Goal: Information Seeking & Learning: Learn about a topic

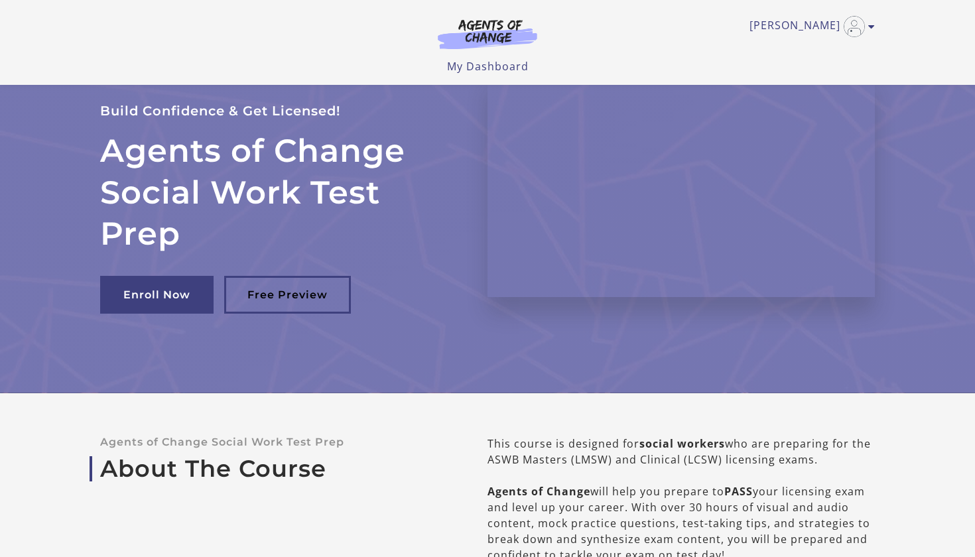
scroll to position [-15, 0]
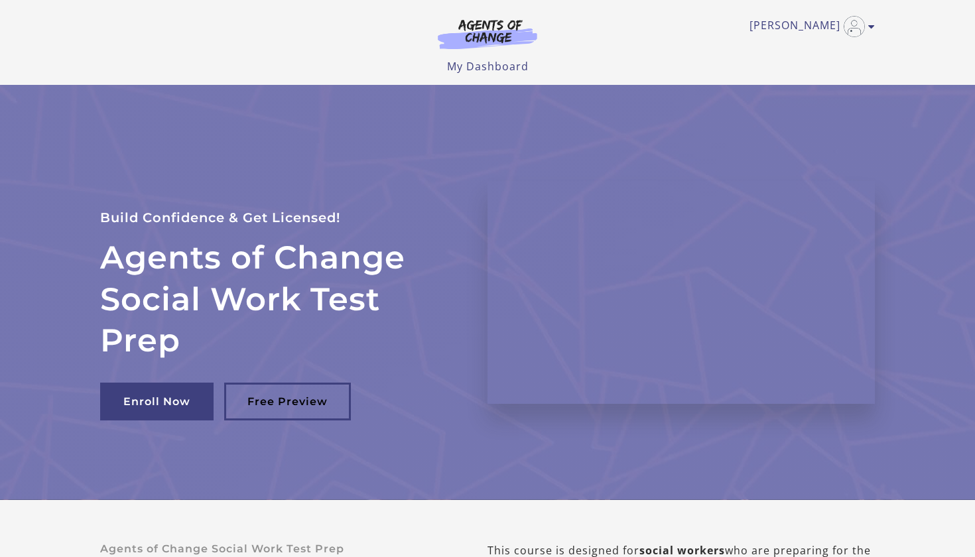
click at [870, 28] on div "Jacqueline P My Account Support Sign Out Toggle menu Menu My Dashboard My Accou…" at bounding box center [487, 37] width 775 height 74
click at [480, 43] on img at bounding box center [487, 34] width 127 height 31
click at [481, 68] on link "My Dashboard" at bounding box center [488, 66] width 82 height 15
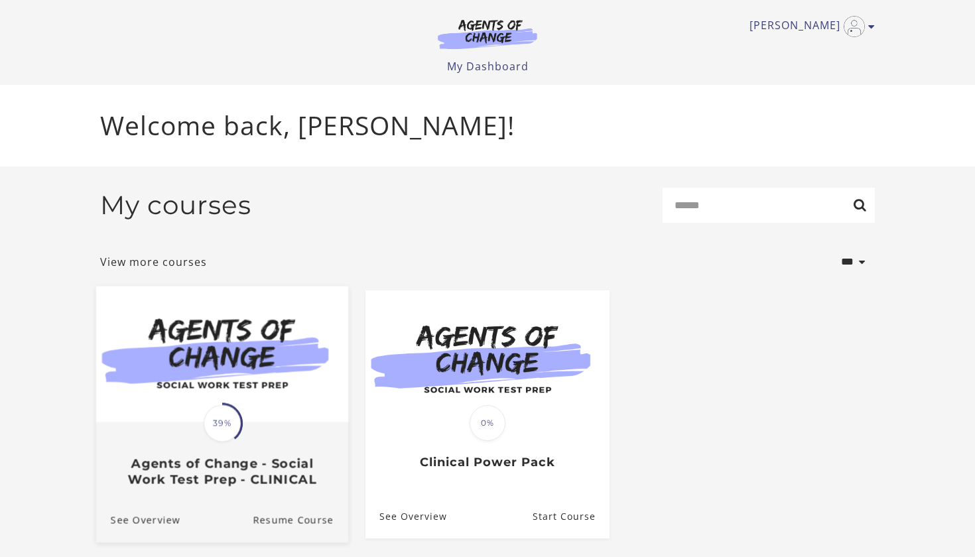
click at [231, 389] on img at bounding box center [222, 354] width 252 height 136
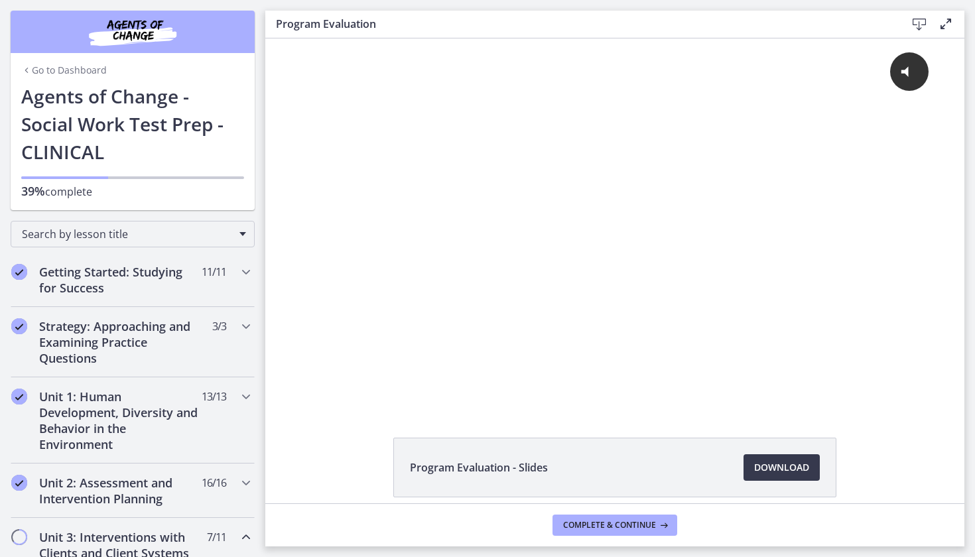
click at [261, 194] on div "Go to Dashboard Go to Dashboard Agents of Change - Social Work Test Prep - CLIN…" at bounding box center [132, 105] width 265 height 210
click at [270, 213] on div "Click for sound @keyframes VOLUME_SMALL_WAVE_FLASH { 0% { opacity: 0; } 33% { o…" at bounding box center [614, 222] width 699 height 369
click at [267, 210] on div "Click for sound @keyframes VOLUME_SMALL_WAVE_FLASH { 0% { opacity: 0; } 33% { o…" at bounding box center [614, 222] width 699 height 369
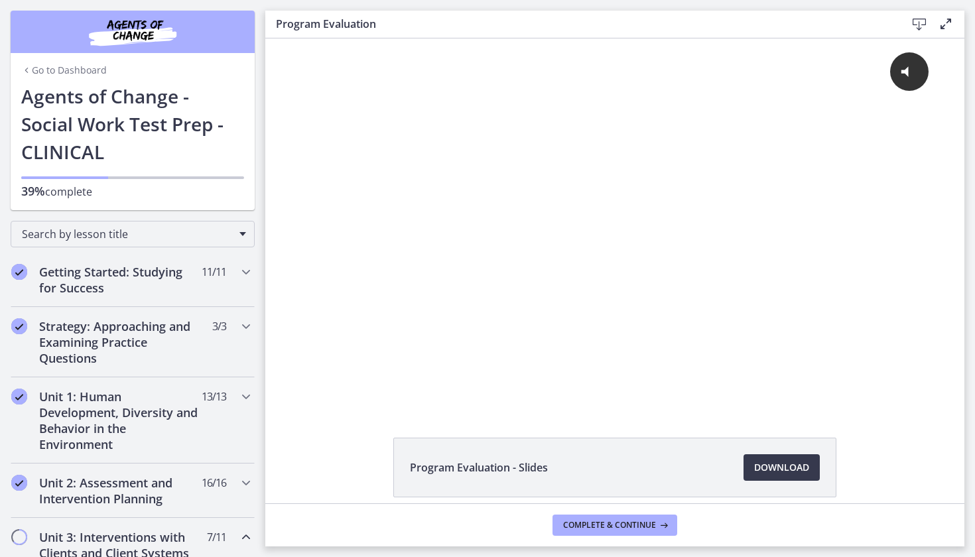
click at [141, 555] on h2 "Unit 3: Interventions with Clients and Client Systems (Micro, Mezzo, Macro)" at bounding box center [120, 553] width 162 height 48
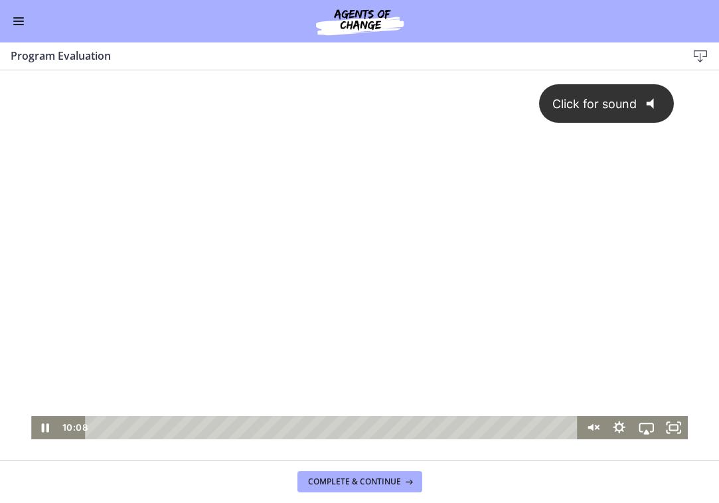
drag, startPoint x: 171, startPoint y: 224, endPoint x: 12, endPoint y: -7, distance: 280.5
click at [12, 70] on html "Click for sound @keyframes VOLUME_SMALL_WAVE_FLASH { 0% { opacity: 0; } 33% { o…" at bounding box center [359, 254] width 719 height 369
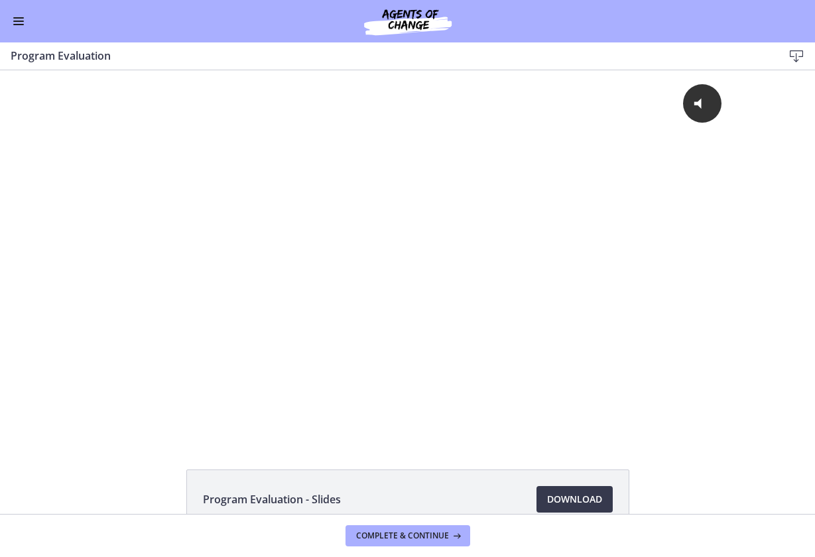
click at [6, 92] on div "Click for sound @keyframes VOLUME_SMALL_WAVE_FLASH { 0% { opacity: 0; } 33% { o…" at bounding box center [407, 254] width 815 height 369
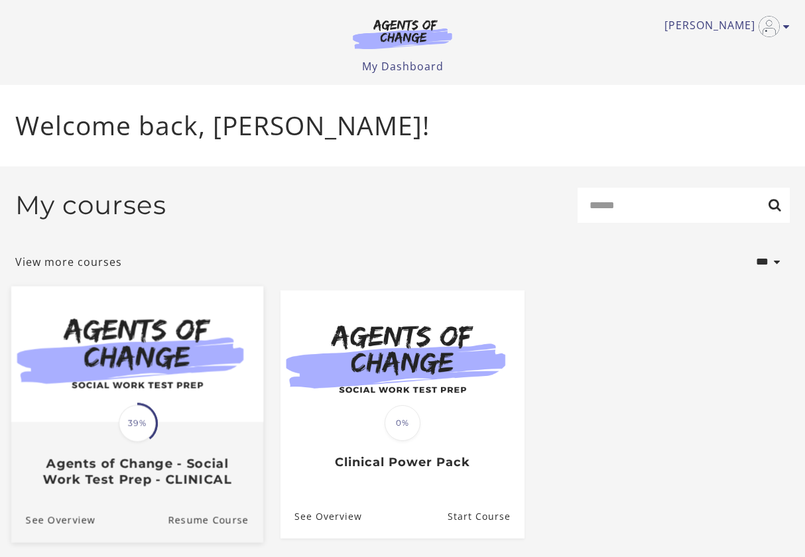
click at [100, 315] on img at bounding box center [137, 354] width 252 height 136
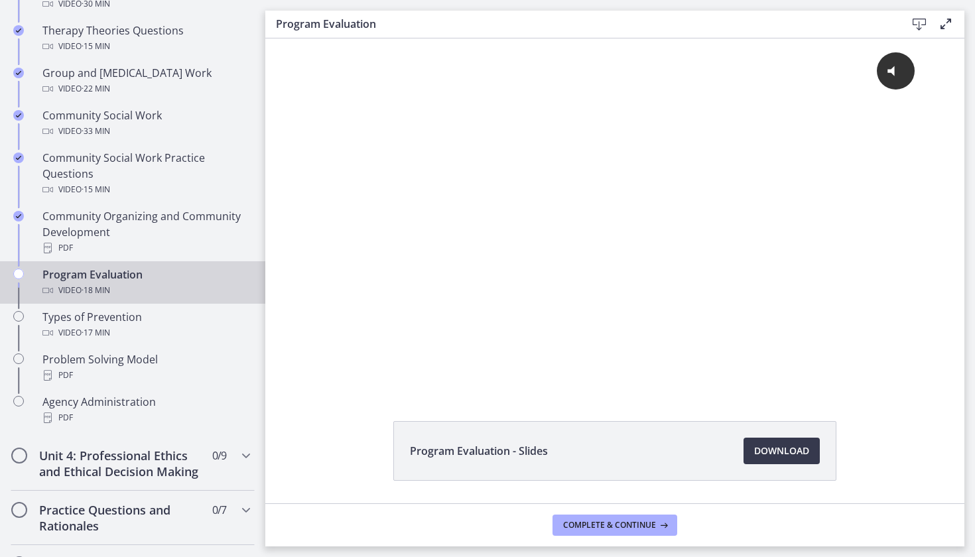
scroll to position [688, 0]
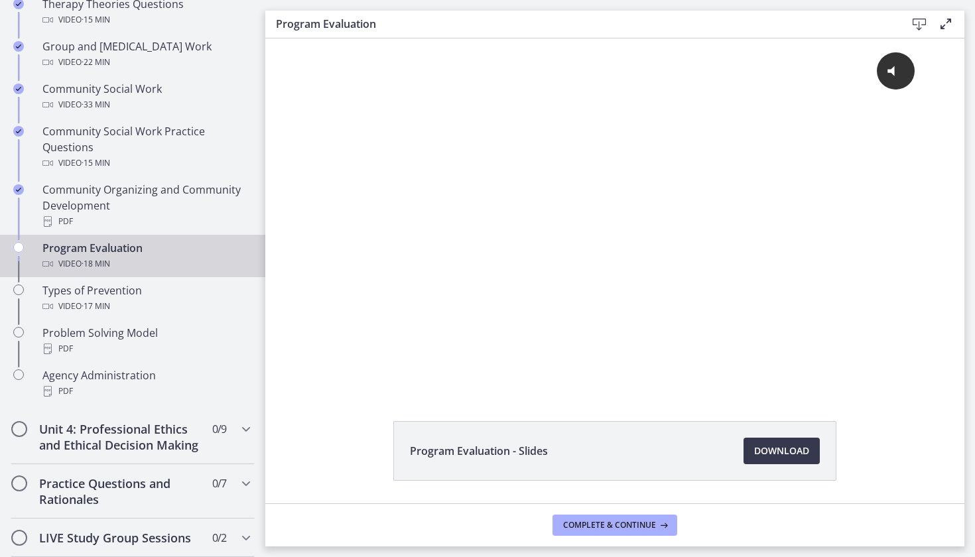
click at [122, 254] on div "Program Evaluation Video · 18 min" at bounding box center [145, 256] width 207 height 32
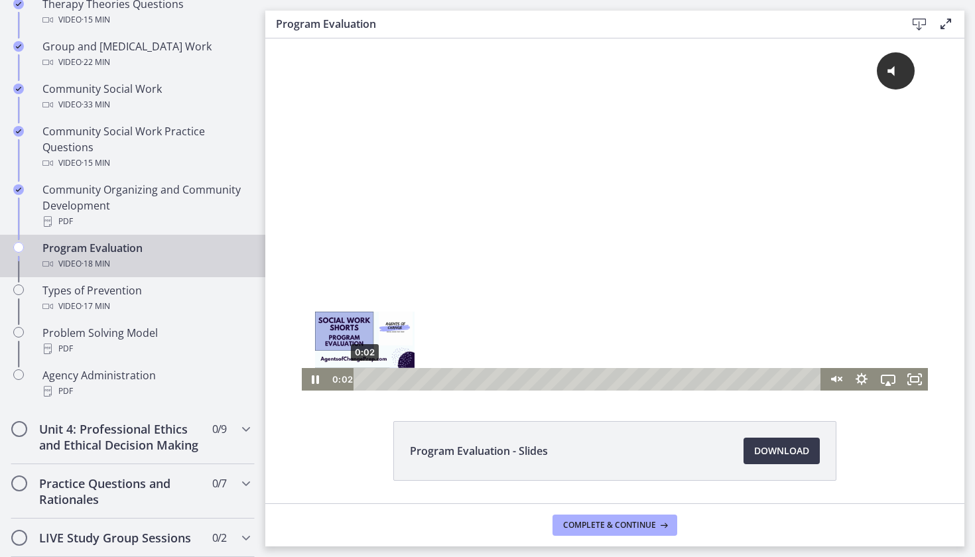
click at [364, 380] on div "0:02" at bounding box center [590, 379] width 452 height 23
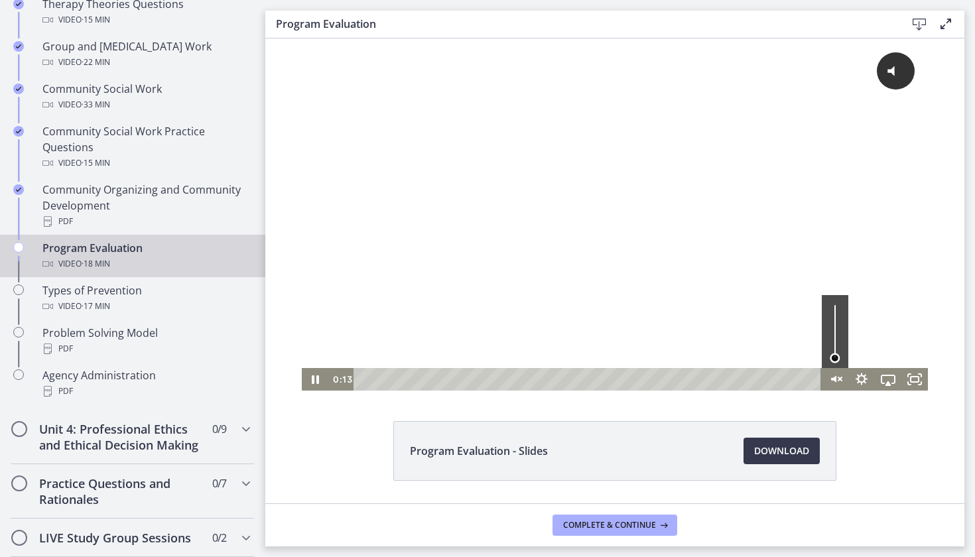
click at [815, 367] on div "Volume" at bounding box center [835, 331] width 27 height 73
click at [815, 380] on icon "Unmute" at bounding box center [840, 379] width 3 height 3
click at [815, 344] on div at bounding box center [615, 214] width 626 height 352
click at [815, 383] on icon "Unmute" at bounding box center [835, 379] width 27 height 23
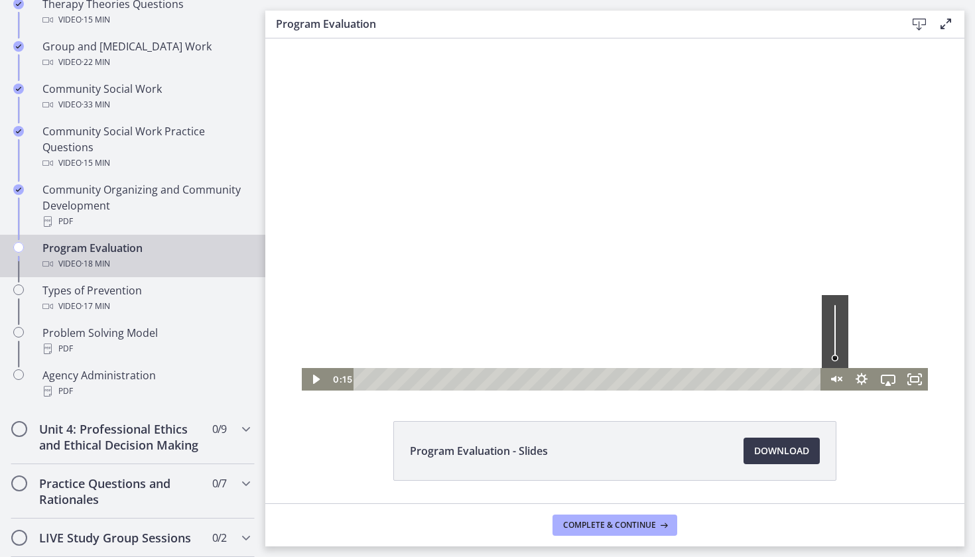
click at [815, 332] on div "Volume" at bounding box center [835, 331] width 27 height 73
drag, startPoint x: 828, startPoint y: 332, endPoint x: 829, endPoint y: 322, distance: 10.0
click at [815, 322] on div "Volume" at bounding box center [835, 326] width 10 height 10
click at [314, 378] on icon "Play Video" at bounding box center [316, 379] width 27 height 23
click at [305, 385] on icon "Pause" at bounding box center [315, 379] width 32 height 27
